Goal: Task Accomplishment & Management: Use online tool/utility

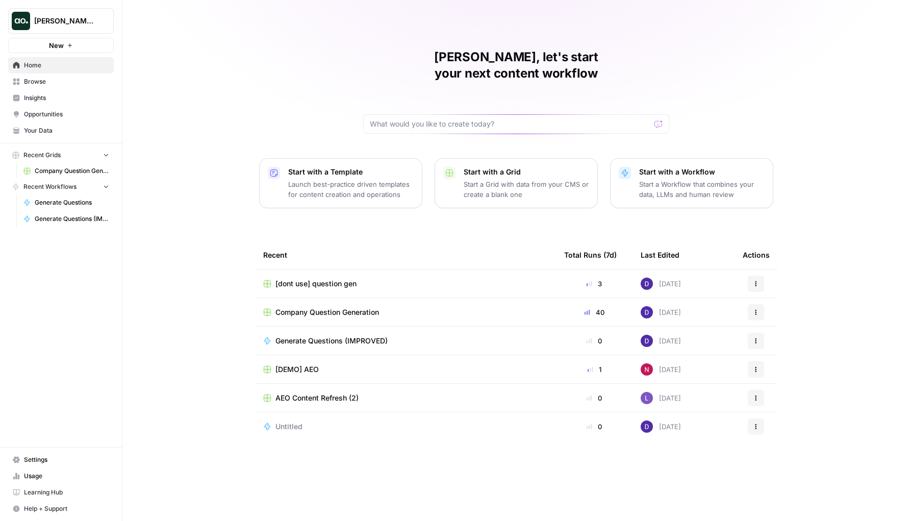
click at [71, 17] on span "[PERSON_NAME] Test" at bounding box center [65, 21] width 62 height 10
type input "blog con"
click at [61, 70] on div "Blog Content Action Plan" at bounding box center [92, 76] width 155 height 12
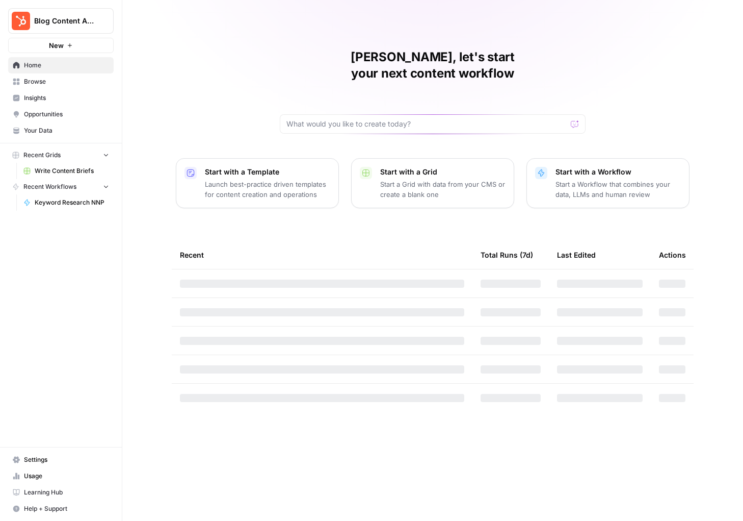
click at [706, 52] on div "Nicolas, let's start your next content workflow Start with a Template Launch be…" at bounding box center [432, 260] width 621 height 521
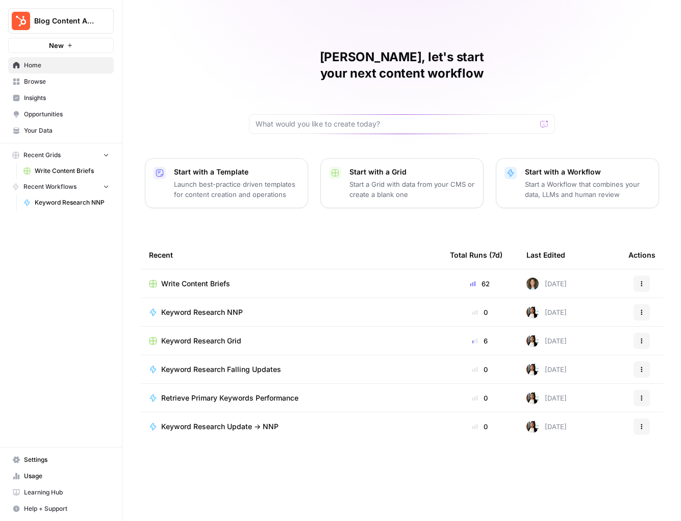
click at [66, 86] on link "Browse" at bounding box center [61, 81] width 106 height 16
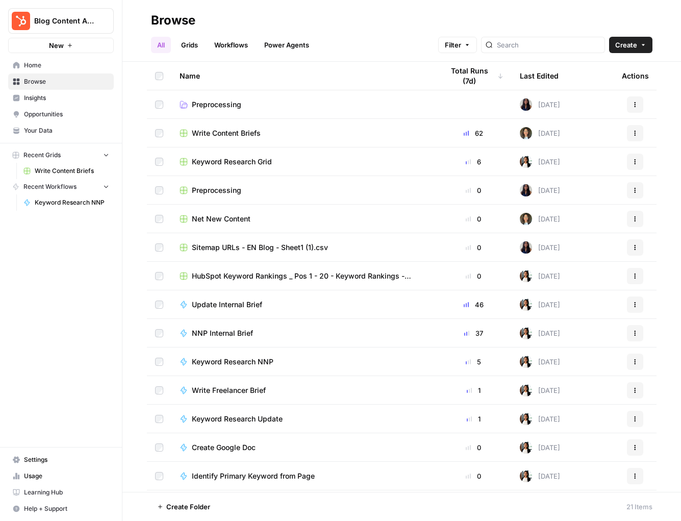
click at [231, 135] on span "Write Content Briefs" at bounding box center [226, 133] width 69 height 10
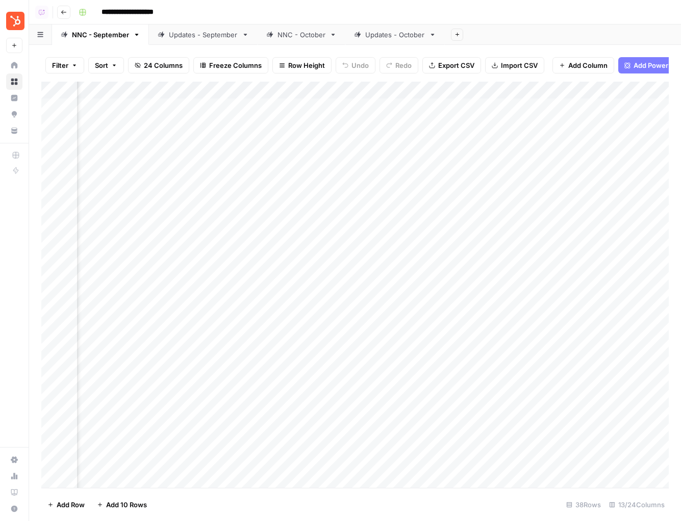
scroll to position [0, 498]
click at [348, 108] on div "Add Column" at bounding box center [354, 285] width 627 height 406
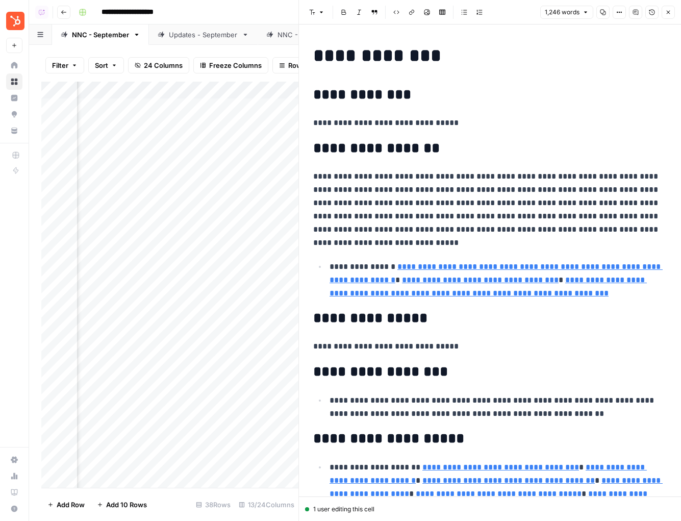
click at [501, 188] on p "**********" at bounding box center [489, 210] width 353 height 80
click at [633, 203] on span "Comment" at bounding box center [634, 207] width 29 height 9
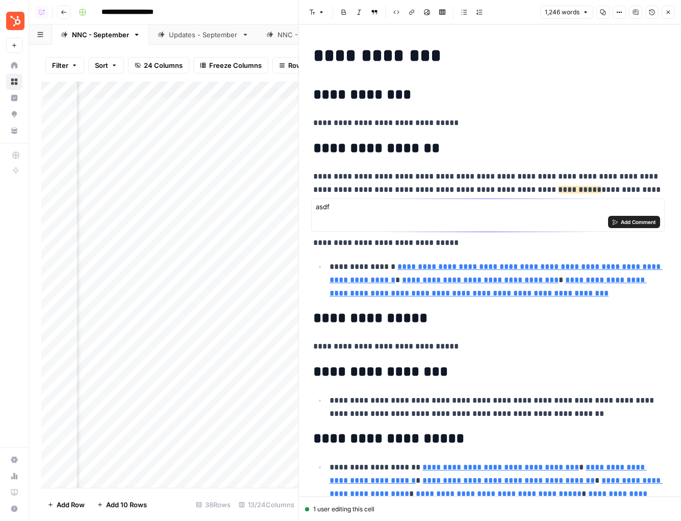
type textarea "asdf"
click at [626, 221] on span "Add Comment" at bounding box center [638, 222] width 35 height 8
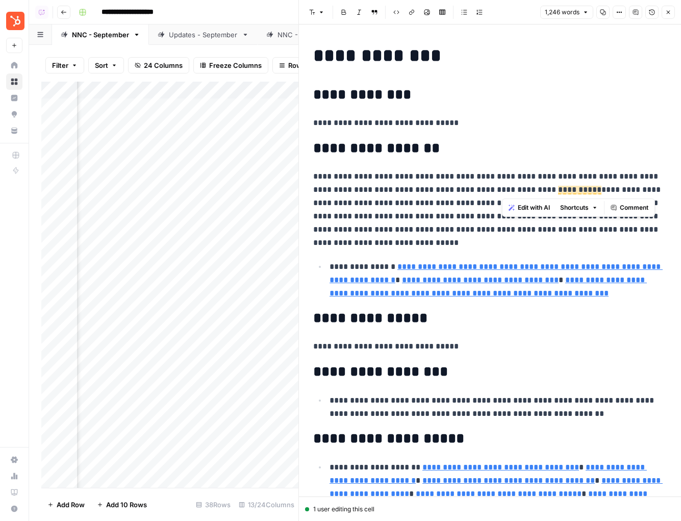
click at [633, 10] on icon "button" at bounding box center [635, 12] width 5 height 5
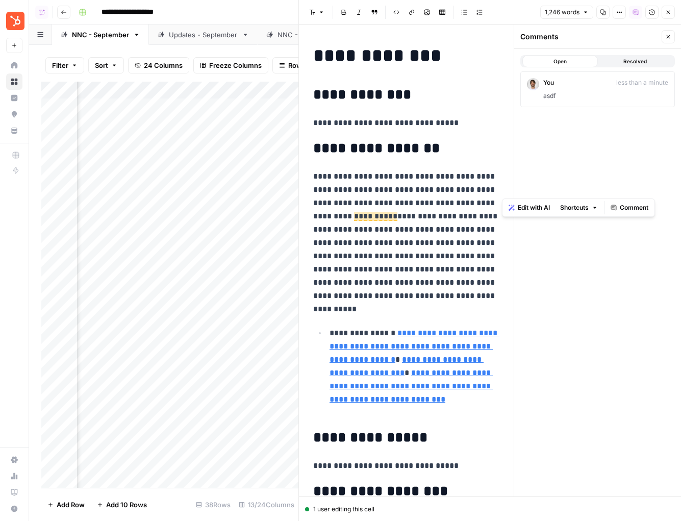
click at [663, 37] on button "Close" at bounding box center [667, 36] width 13 height 13
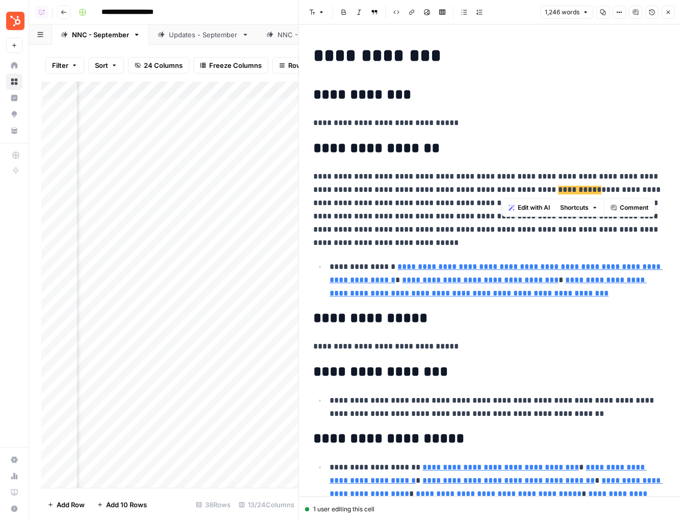
click at [558, 186] on span "**********" at bounding box center [579, 190] width 43 height 9
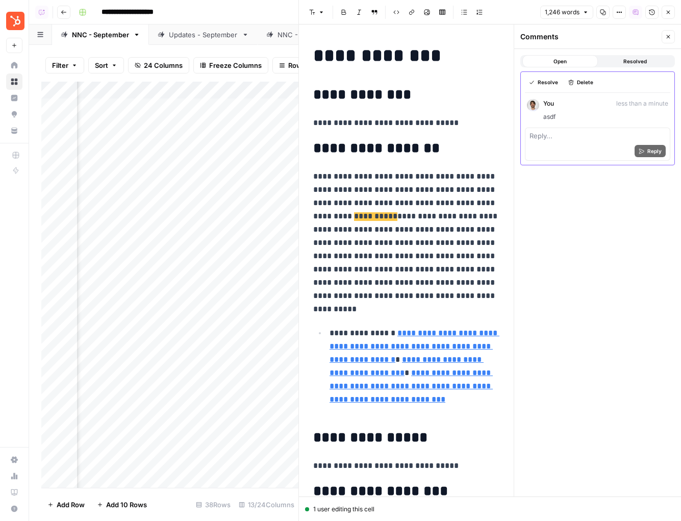
click at [586, 82] on span "Delete" at bounding box center [585, 82] width 16 height 8
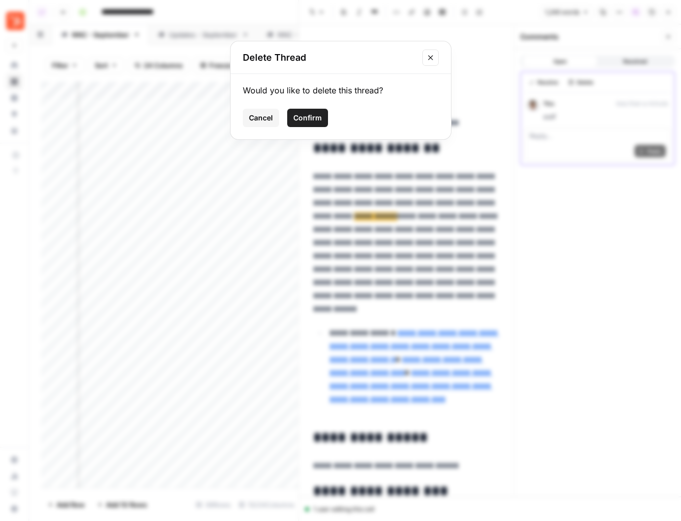
click at [310, 120] on span "Confirm" at bounding box center [307, 118] width 29 height 10
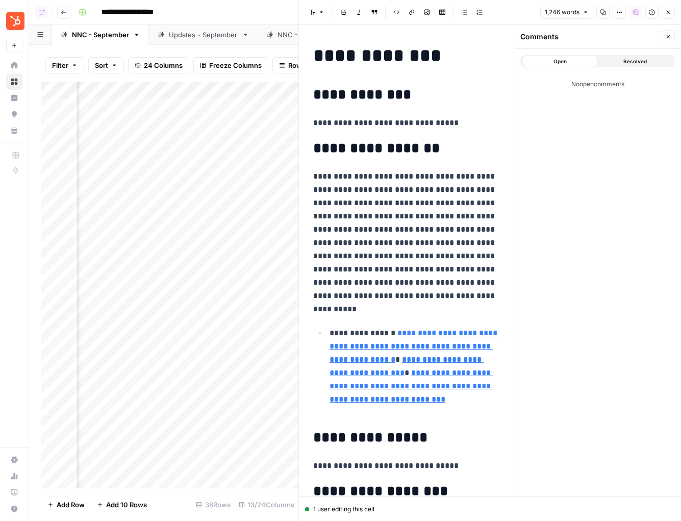
click at [663, 33] on button "Close" at bounding box center [667, 36] width 13 height 13
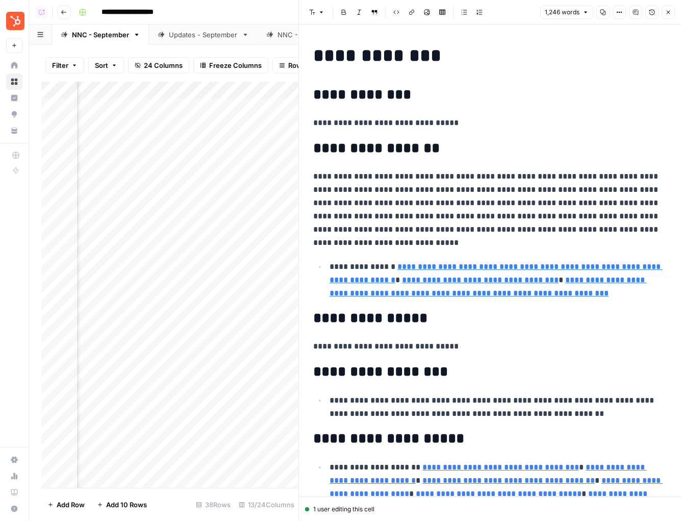
click at [663, 9] on button "Close" at bounding box center [667, 12] width 13 height 13
